Goal: Task Accomplishment & Management: Complete application form

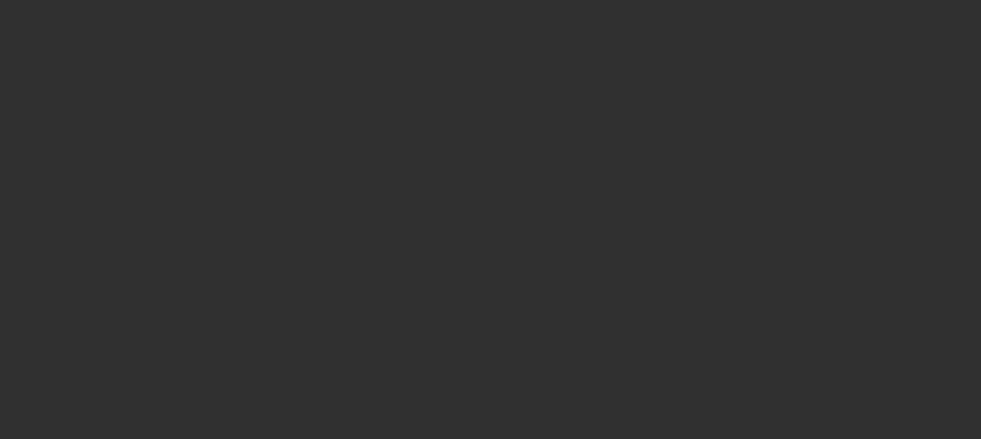
select select "10"
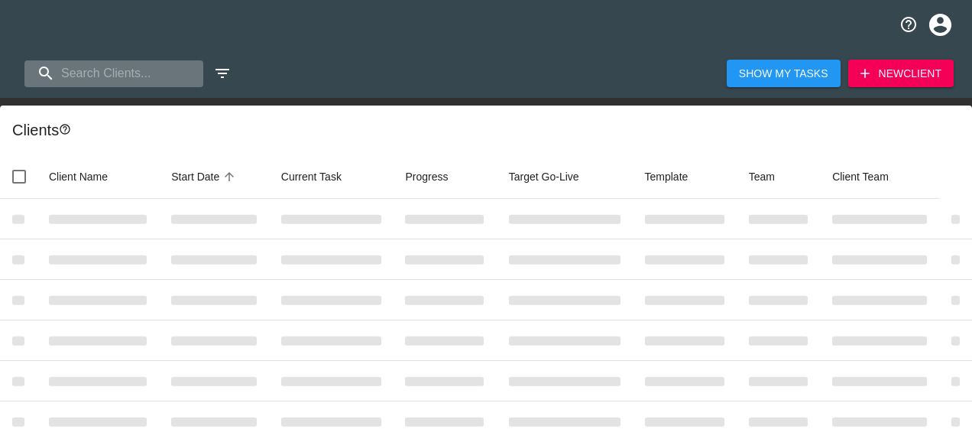
click at [167, 74] on input "search" at bounding box center [113, 73] width 179 height 27
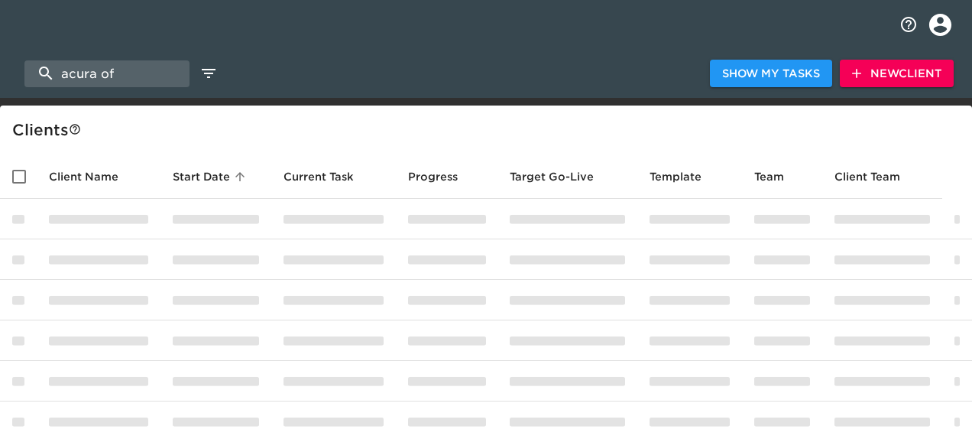
type input "acura of"
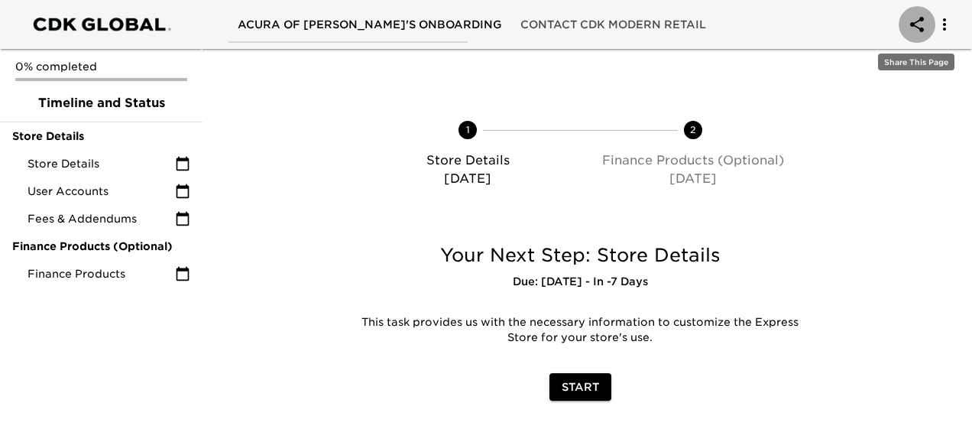
click at [924, 23] on icon "account of current user" at bounding box center [917, 24] width 18 height 18
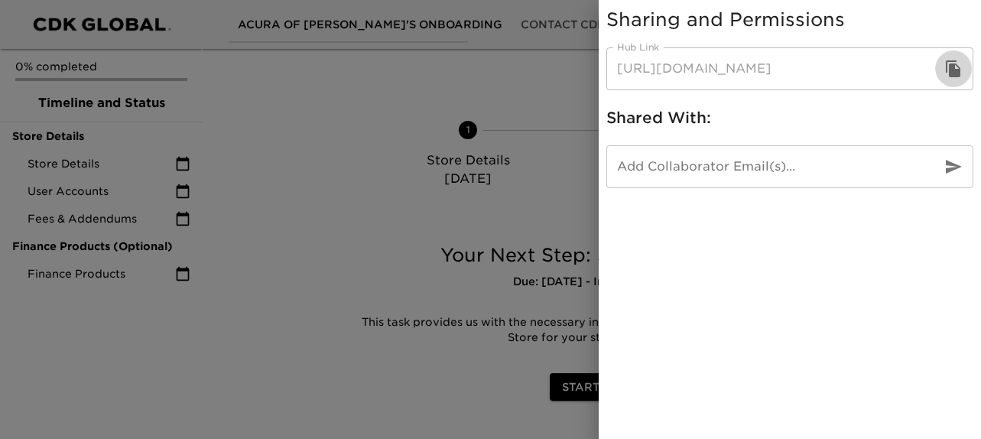
click at [967, 68] on button "button" at bounding box center [953, 68] width 37 height 37
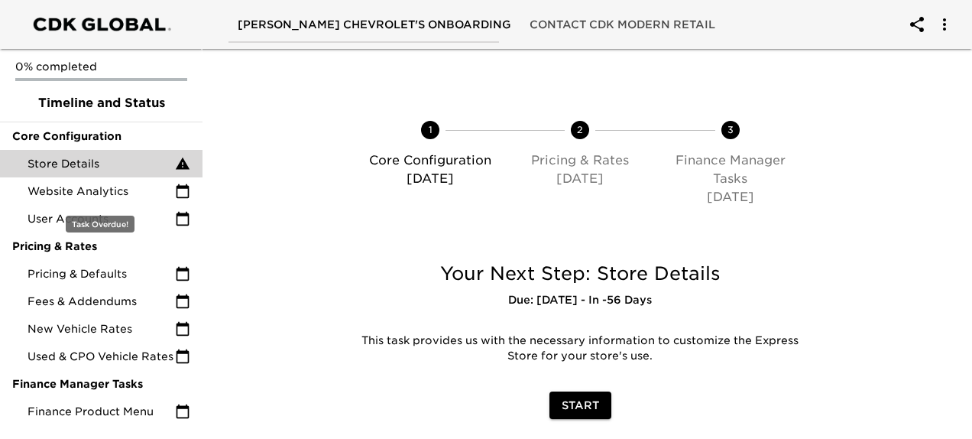
click at [130, 169] on span "Store Details" at bounding box center [102, 163] width 148 height 15
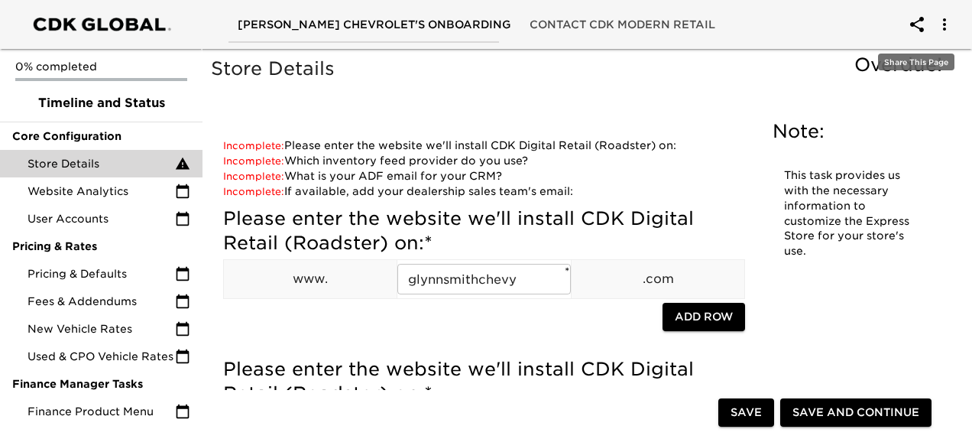
click at [914, 22] on icon "account of current user" at bounding box center [918, 24] width 14 height 15
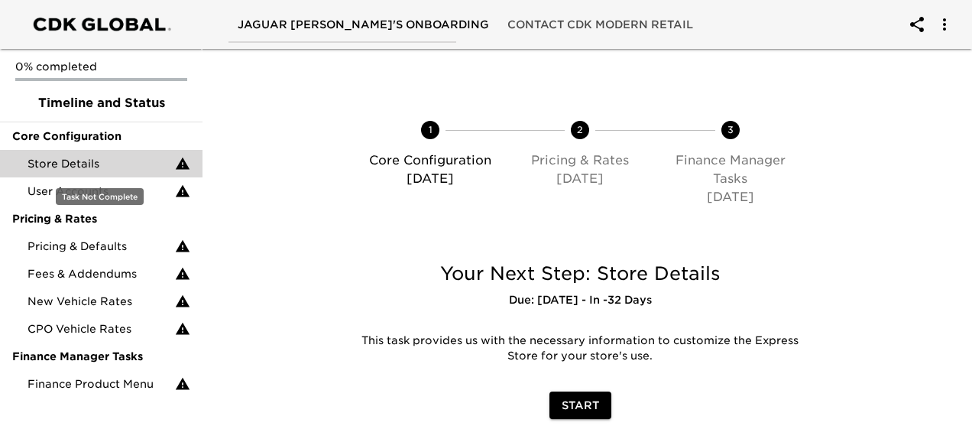
click at [123, 156] on span "Store Details" at bounding box center [102, 163] width 148 height 15
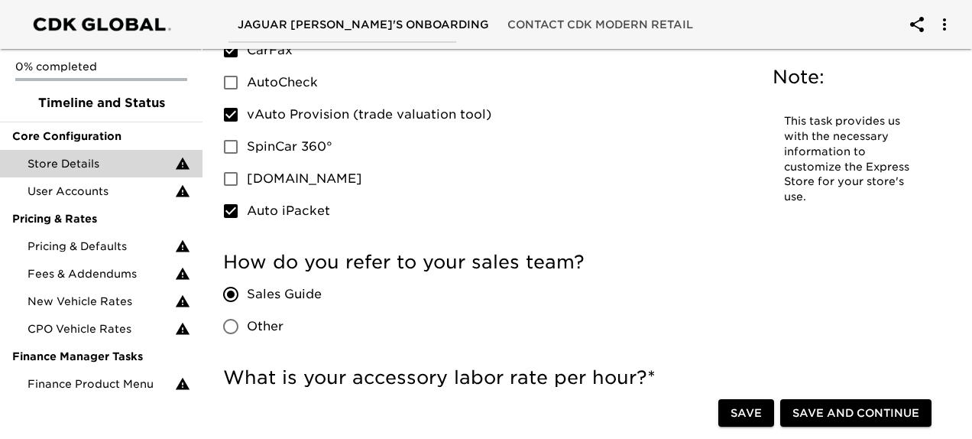
scroll to position [2880, 0]
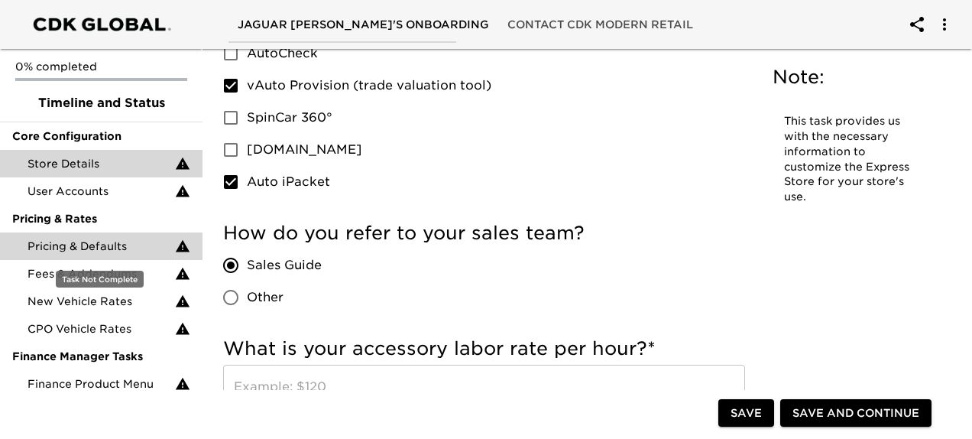
click at [103, 242] on span "Pricing & Defaults" at bounding box center [102, 246] width 148 height 15
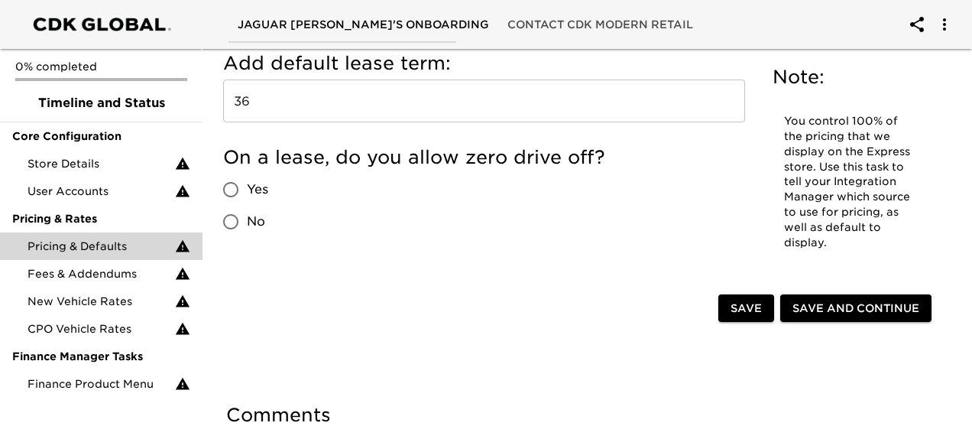
scroll to position [1986, 0]
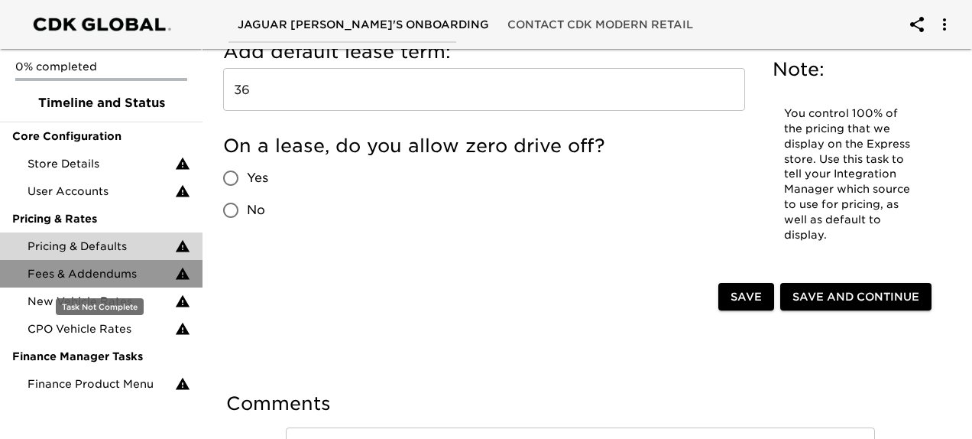
click at [117, 280] on span "Fees & Addendums" at bounding box center [102, 273] width 148 height 15
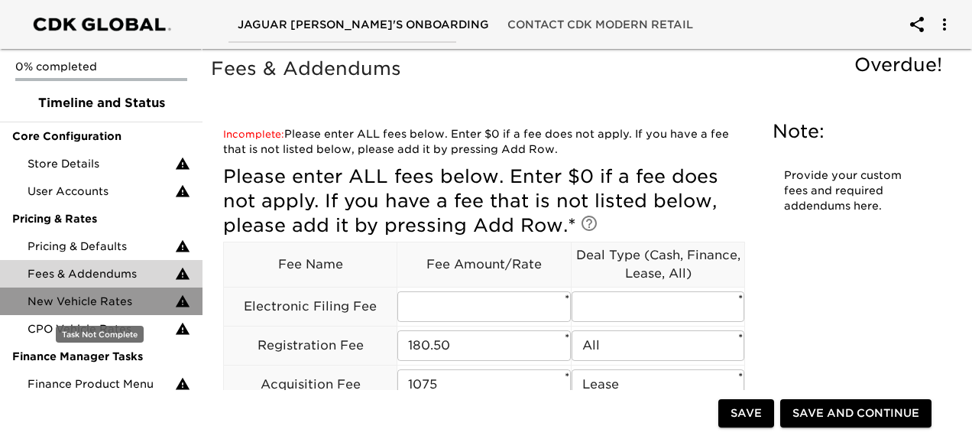
click at [109, 297] on span "New Vehicle Rates" at bounding box center [102, 301] width 148 height 15
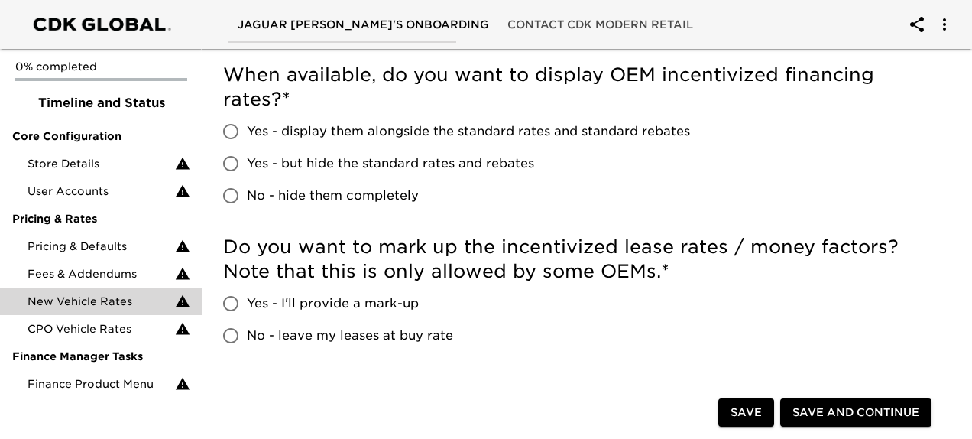
scroll to position [588, 0]
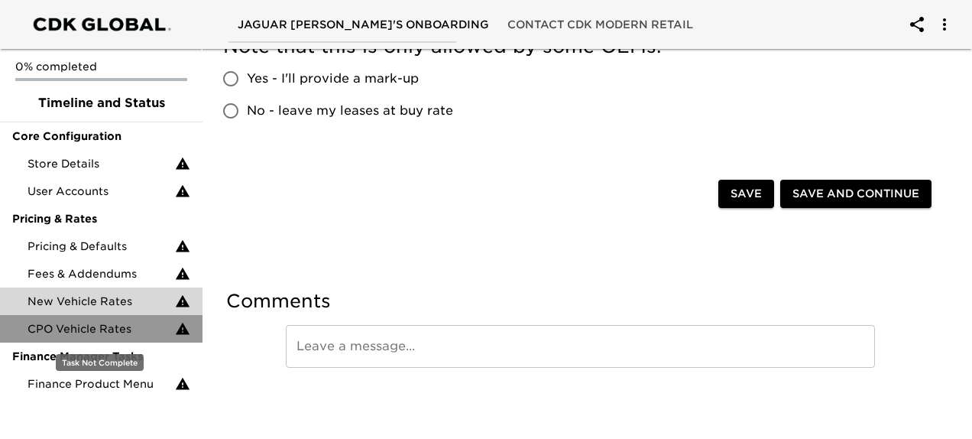
click at [115, 339] on div "CPO Vehicle Rates" at bounding box center [101, 329] width 203 height 28
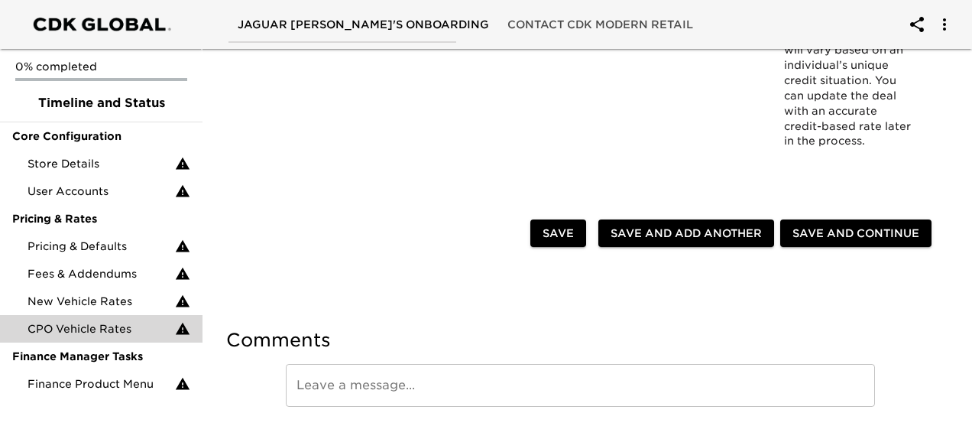
scroll to position [393, 0]
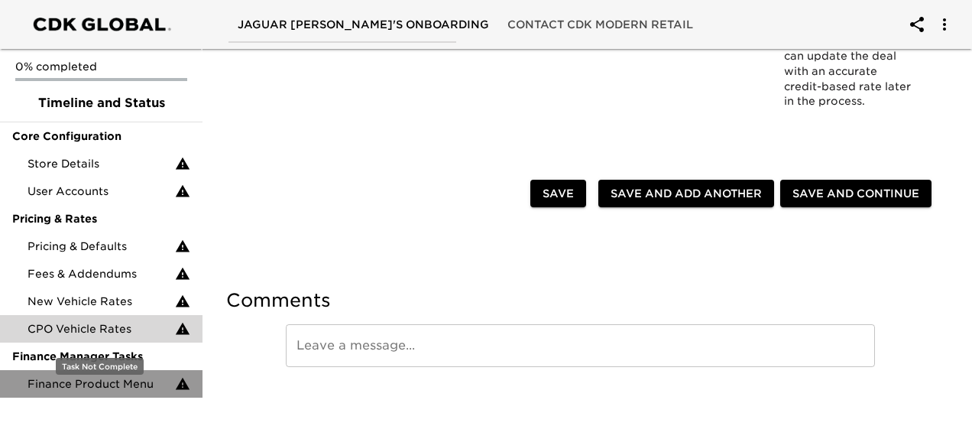
click at [128, 395] on div "Finance Product Menu" at bounding box center [101, 384] width 203 height 28
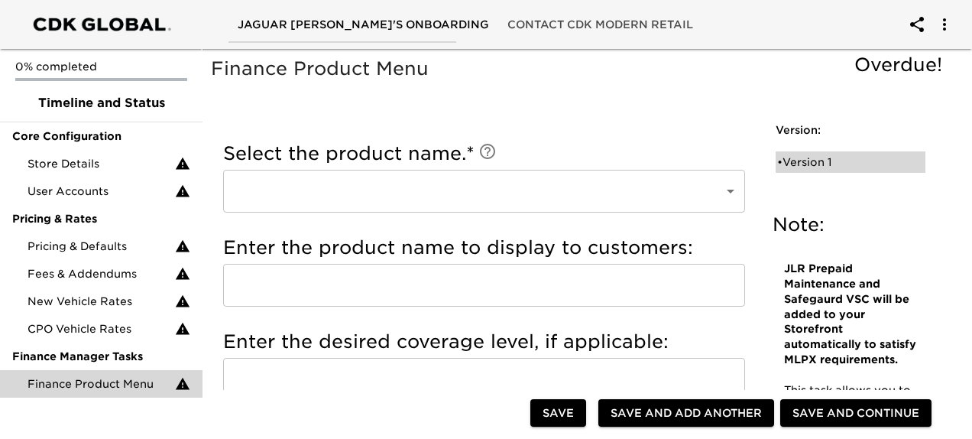
click at [823, 153] on div "• Version 1" at bounding box center [851, 161] width 150 height 21
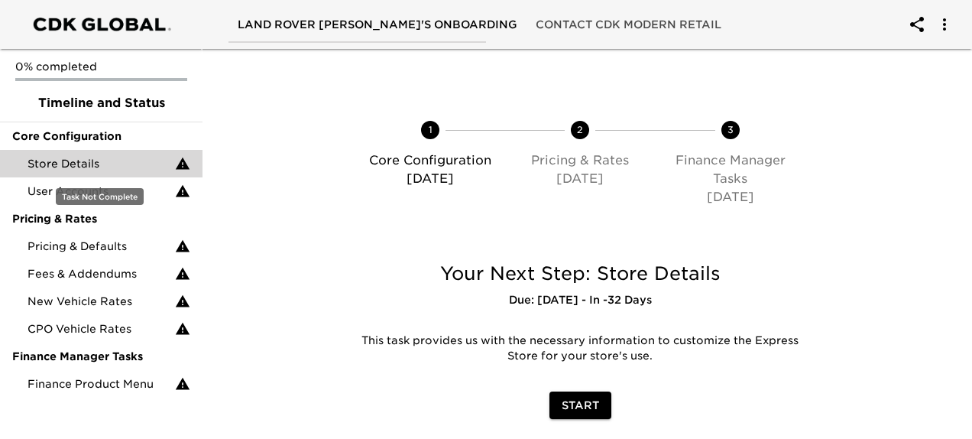
click at [128, 161] on span "Store Details" at bounding box center [102, 163] width 148 height 15
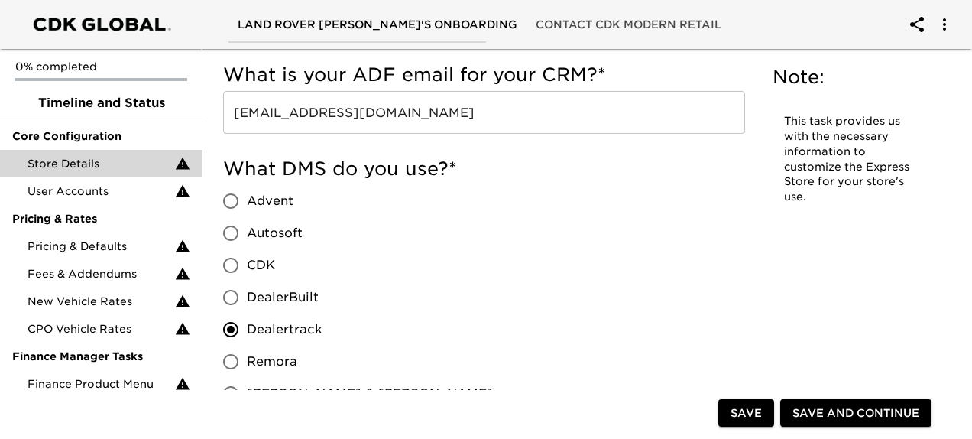
scroll to position [1678, 0]
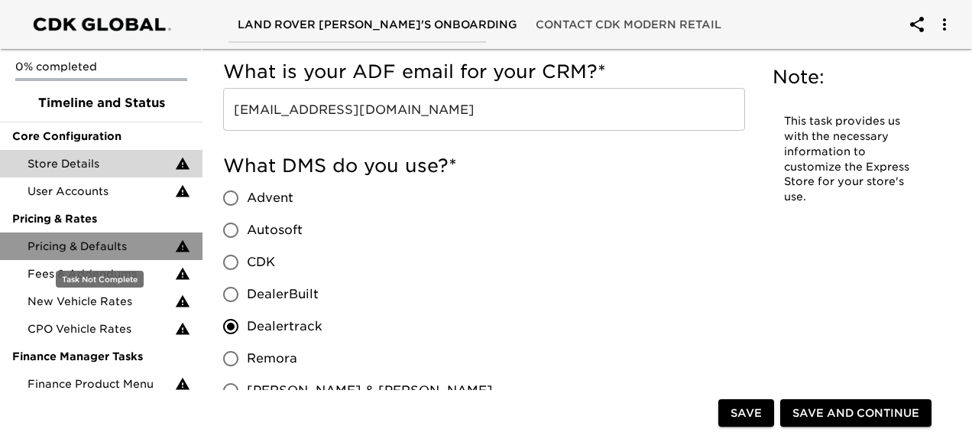
click at [130, 255] on div "Pricing & Defaults" at bounding box center [101, 246] width 203 height 28
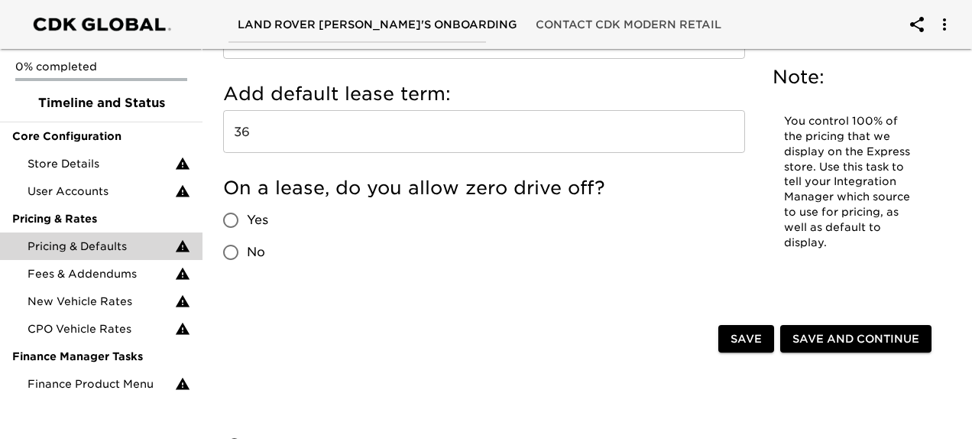
scroll to position [1975, 0]
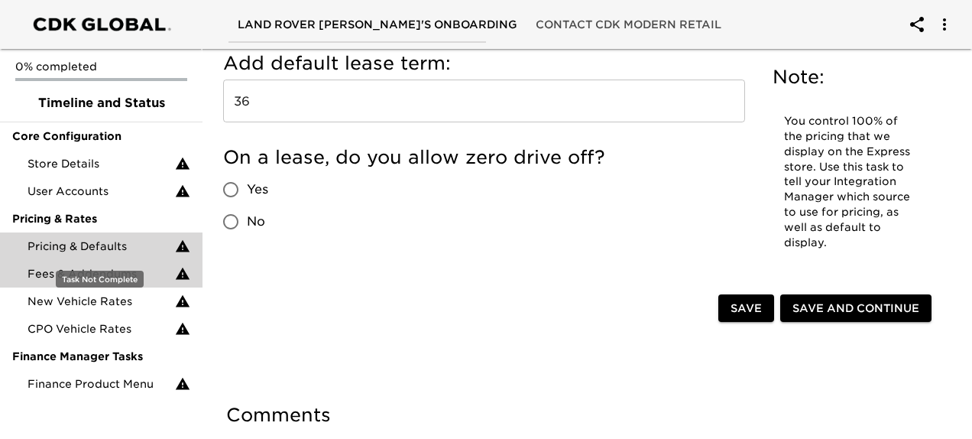
click at [143, 268] on span "Fees & Addendums" at bounding box center [102, 273] width 148 height 15
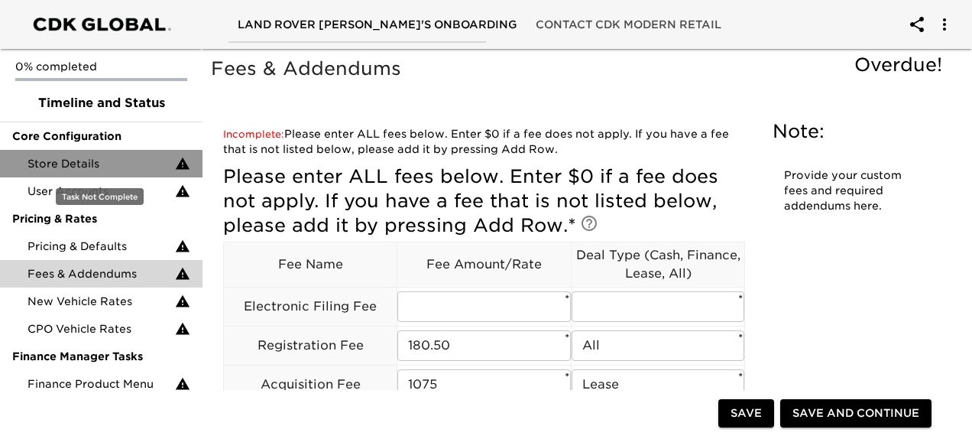
click at [115, 168] on span "Store Details" at bounding box center [102, 163] width 148 height 15
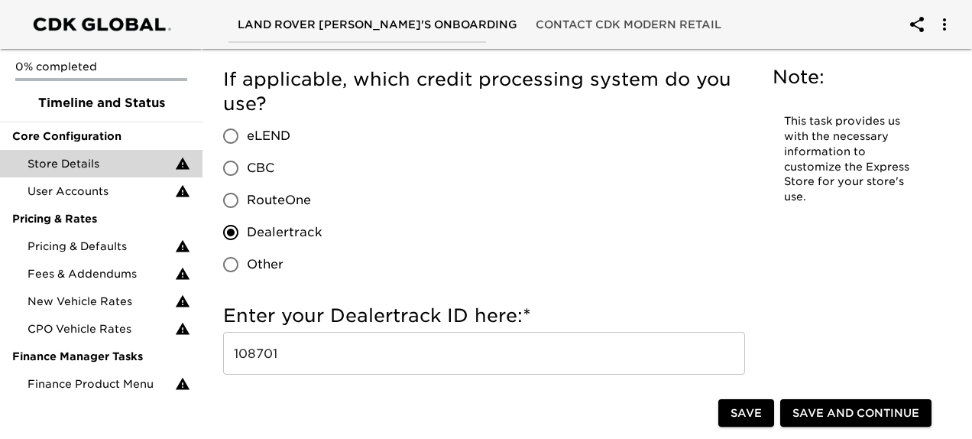
scroll to position [2139, 0]
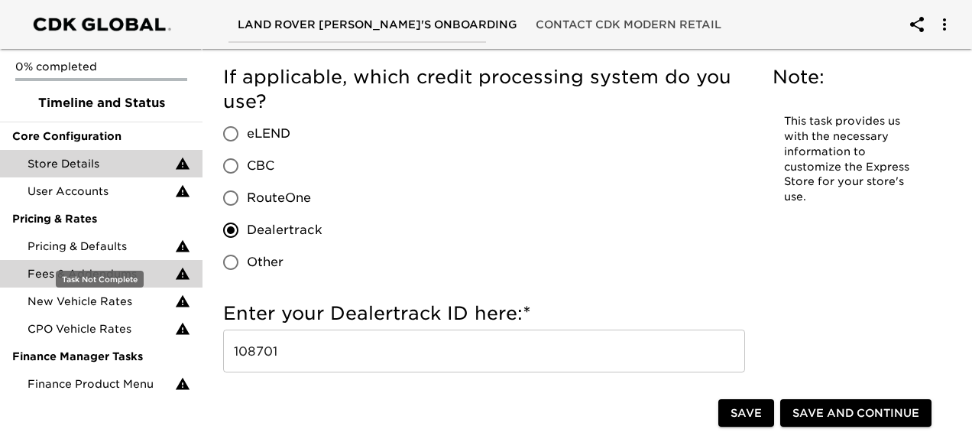
click at [106, 275] on span "Fees & Addendums" at bounding box center [102, 273] width 148 height 15
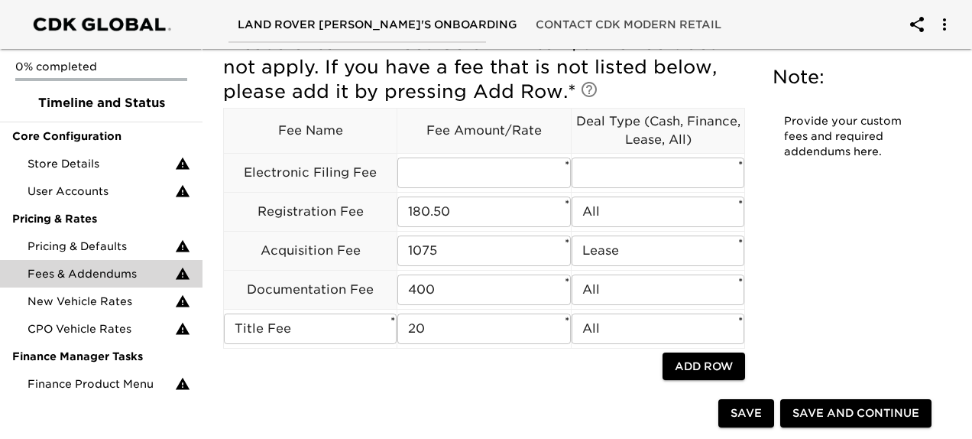
scroll to position [154, 0]
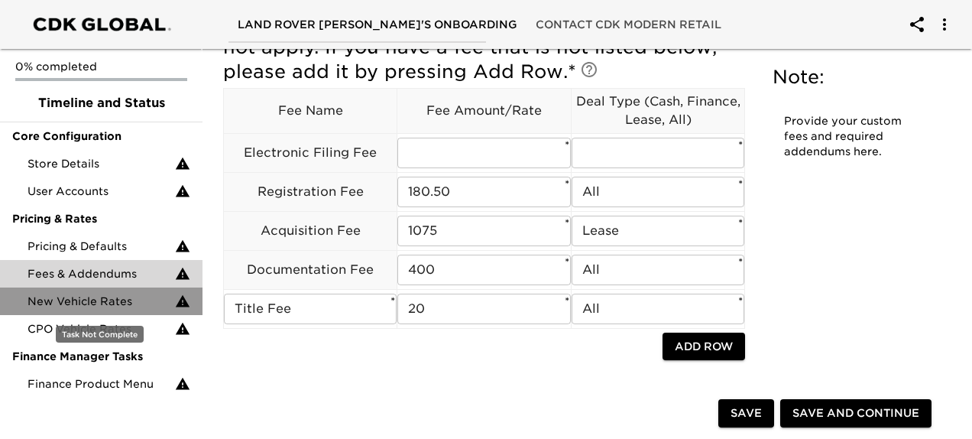
click at [124, 306] on span "New Vehicle Rates" at bounding box center [102, 301] width 148 height 15
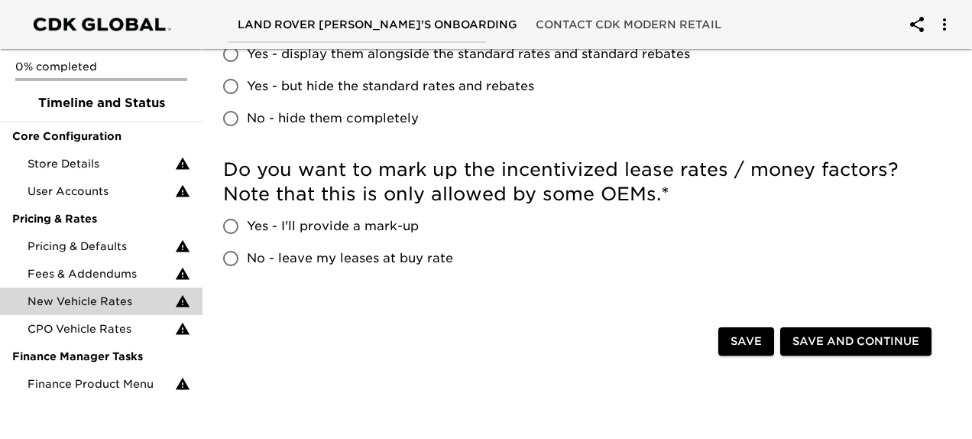
scroll to position [528, 0]
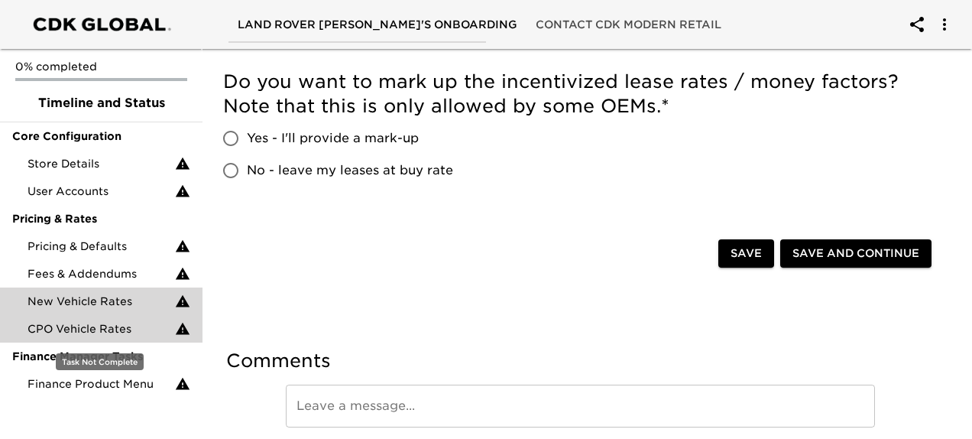
click at [130, 324] on span "CPO Vehicle Rates" at bounding box center [102, 328] width 148 height 15
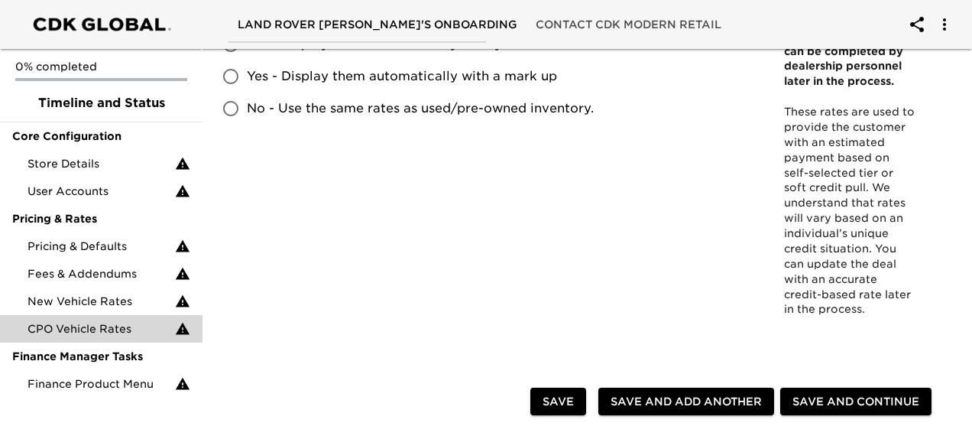
scroll to position [207, 0]
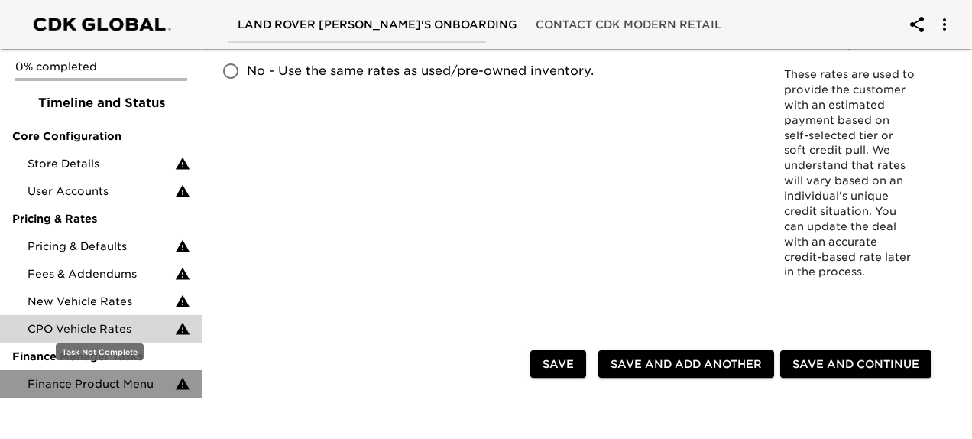
click at [129, 377] on span "Finance Product Menu" at bounding box center [102, 383] width 148 height 15
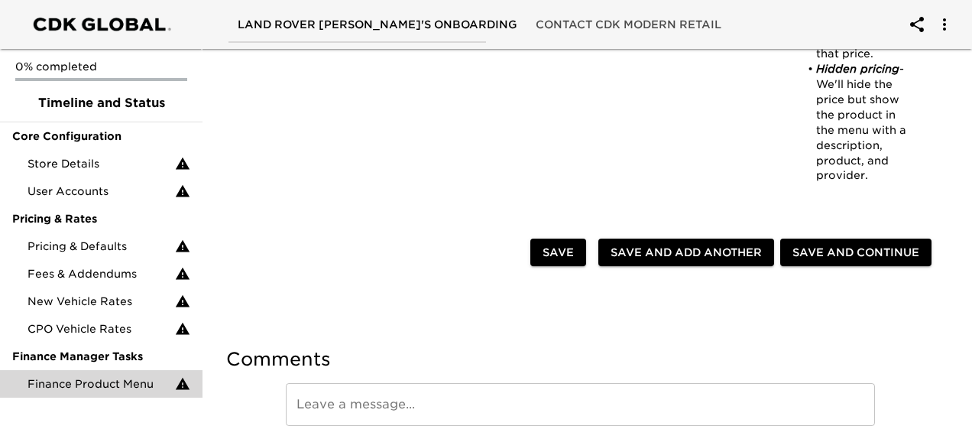
scroll to position [1162, 0]
